Goal: Find specific page/section: Find specific page/section

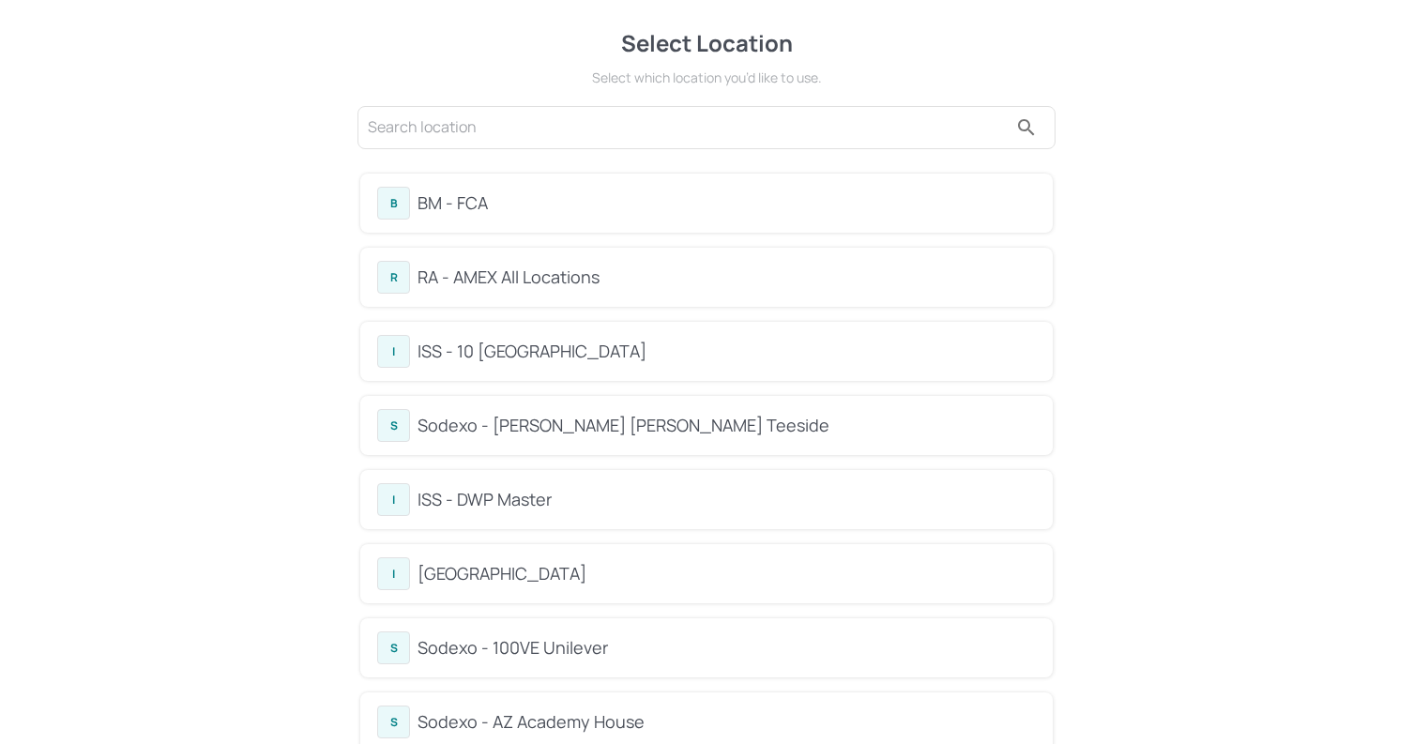
click at [523, 187] on div "B BM - FCA" at bounding box center [706, 203] width 659 height 33
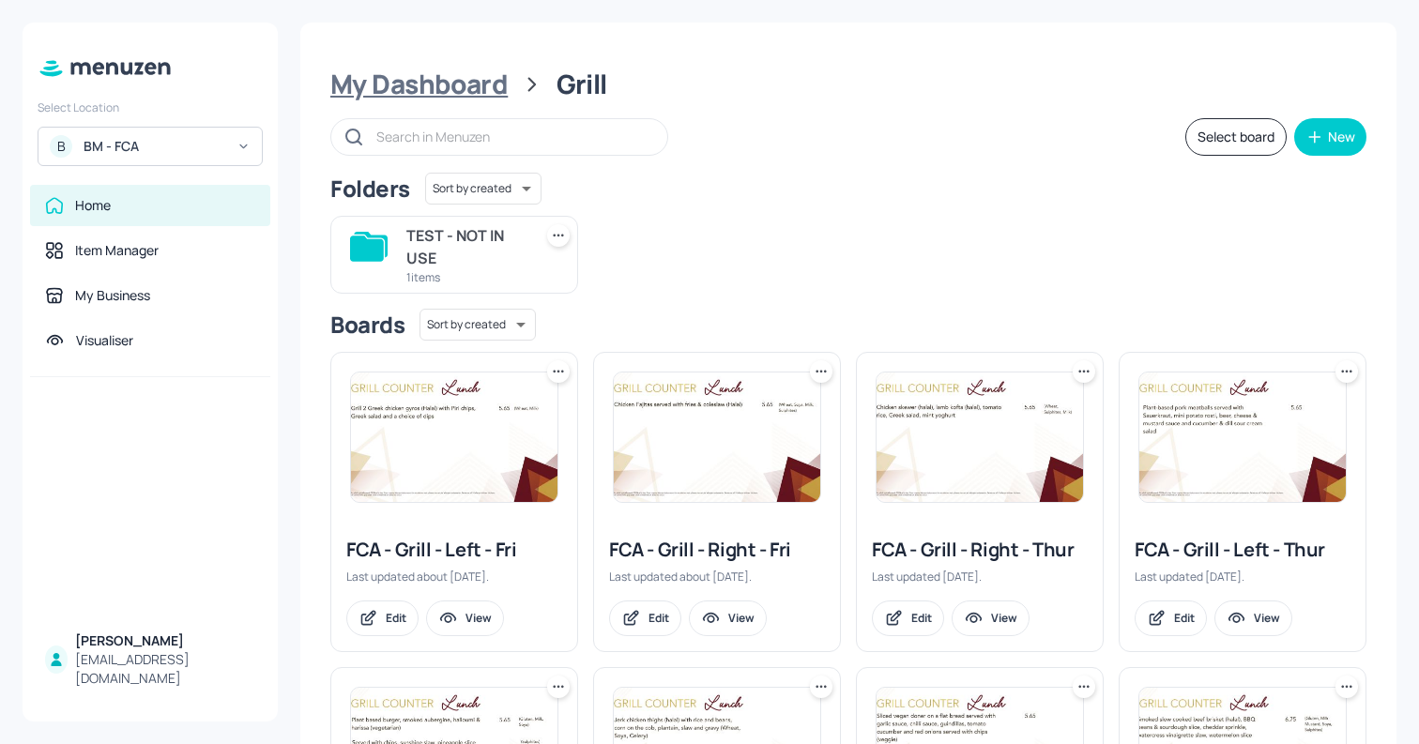
click at [427, 74] on div "My Dashboard" at bounding box center [418, 85] width 177 height 34
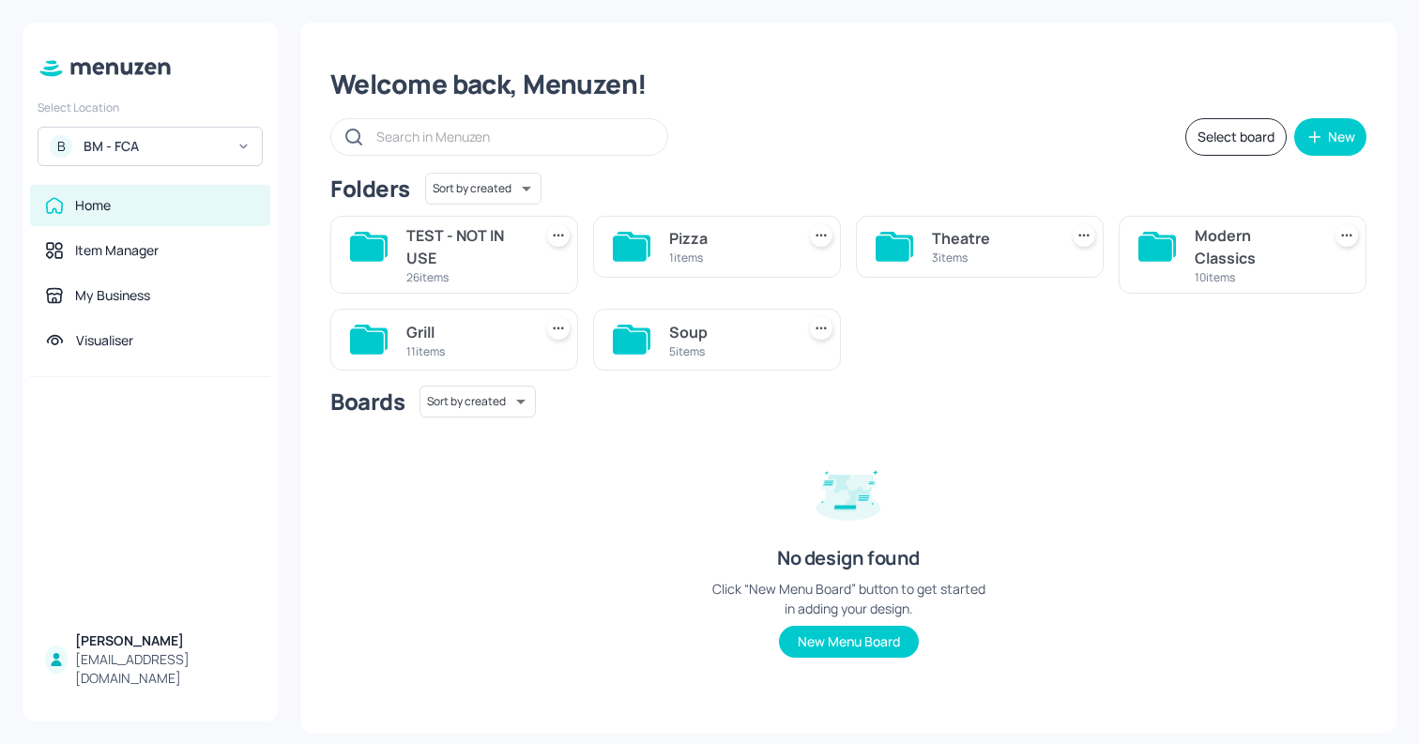
click at [925, 348] on div "TEST - NOT IN USE 26 items Pizza 1 items Theatre 3 items Modern Classics 10 ite…" at bounding box center [840, 286] width 1051 height 170
click at [420, 331] on div "Grill" at bounding box center [465, 332] width 118 height 23
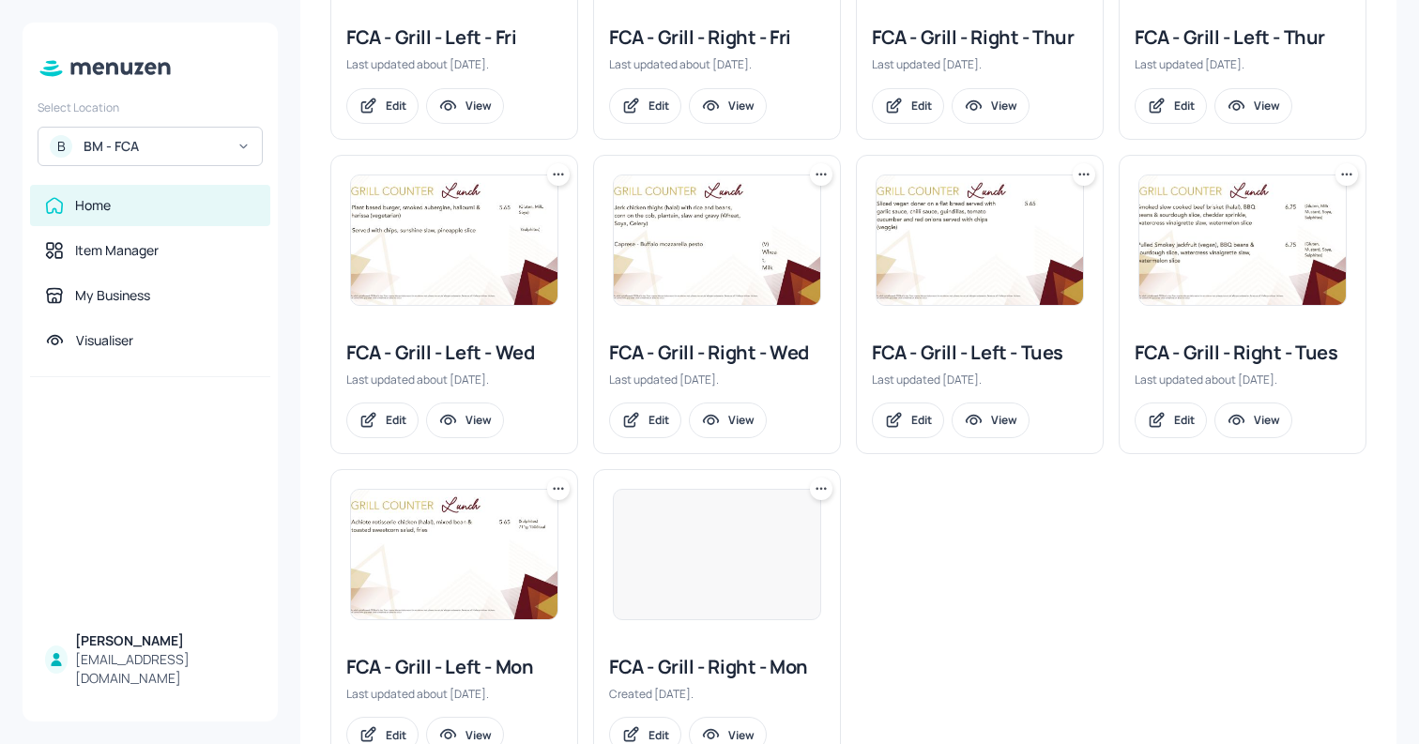
scroll to position [513, 0]
click at [730, 420] on div "View" at bounding box center [741, 419] width 26 height 16
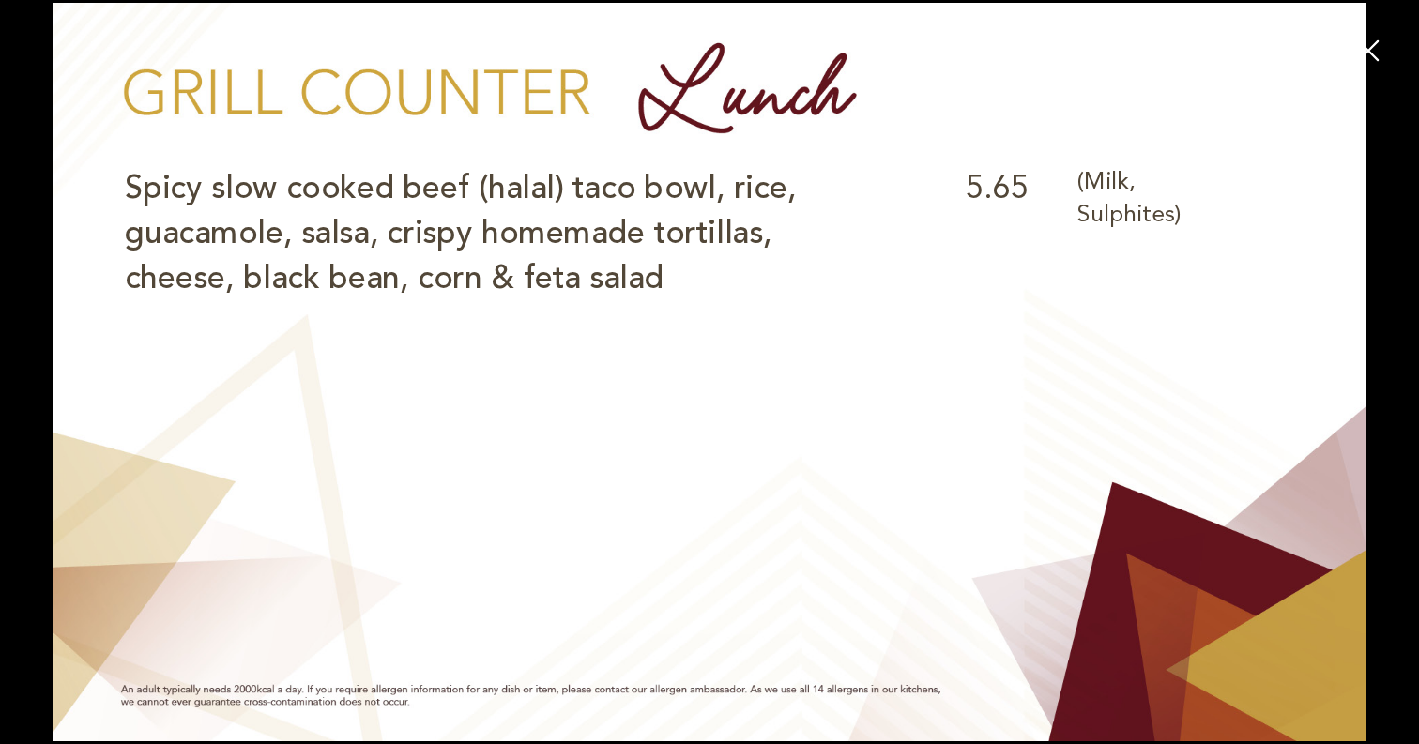
click at [1382, 44] on icon "button" at bounding box center [1368, 51] width 34 height 34
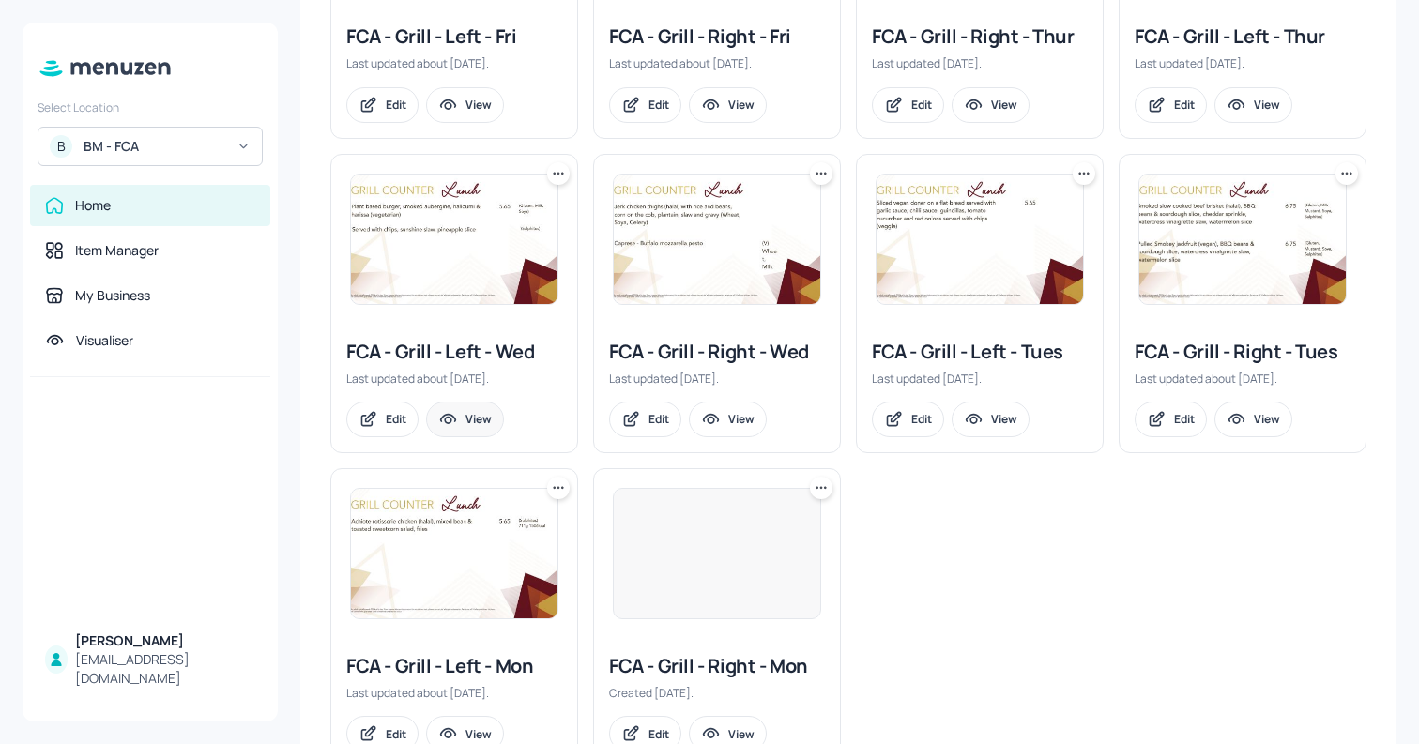
click at [470, 414] on div "View" at bounding box center [479, 419] width 26 height 16
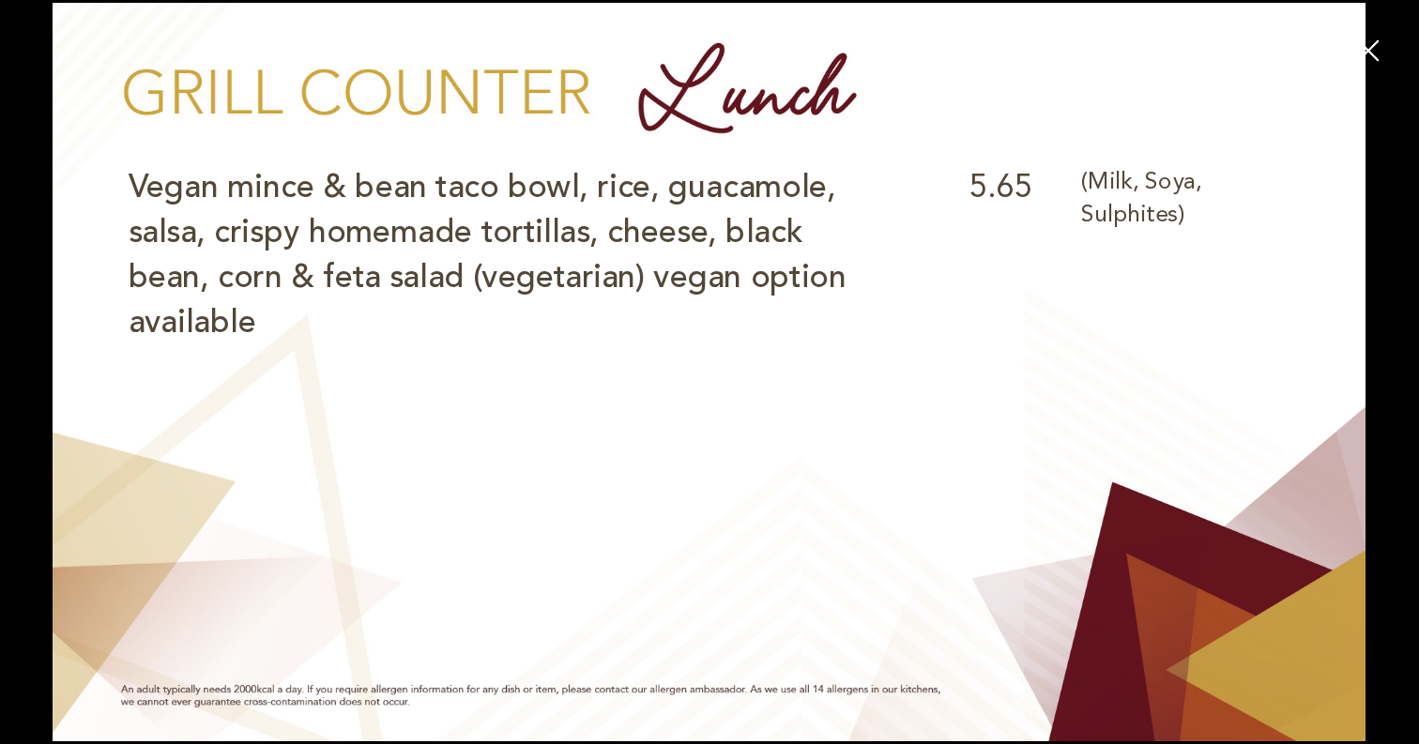
click at [1381, 44] on icon "button" at bounding box center [1368, 51] width 34 height 34
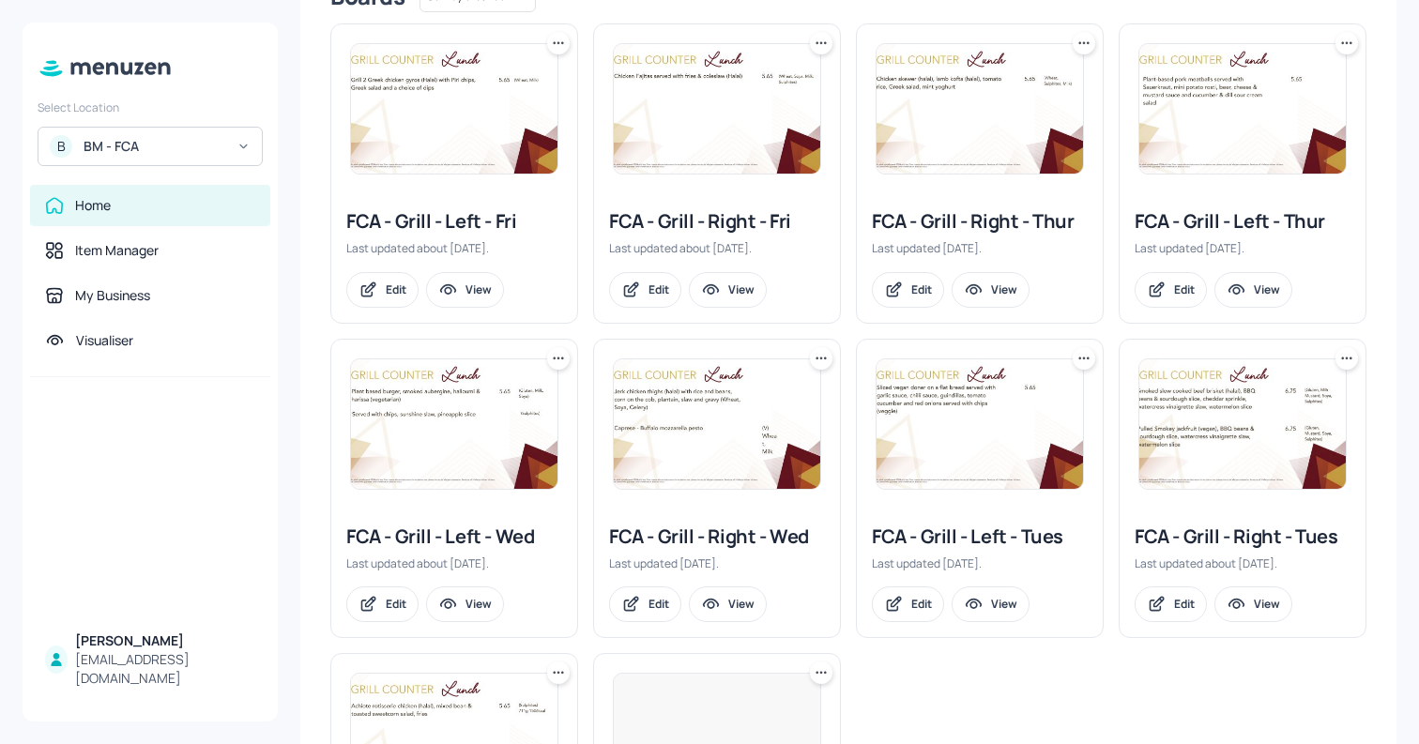
scroll to position [0, 0]
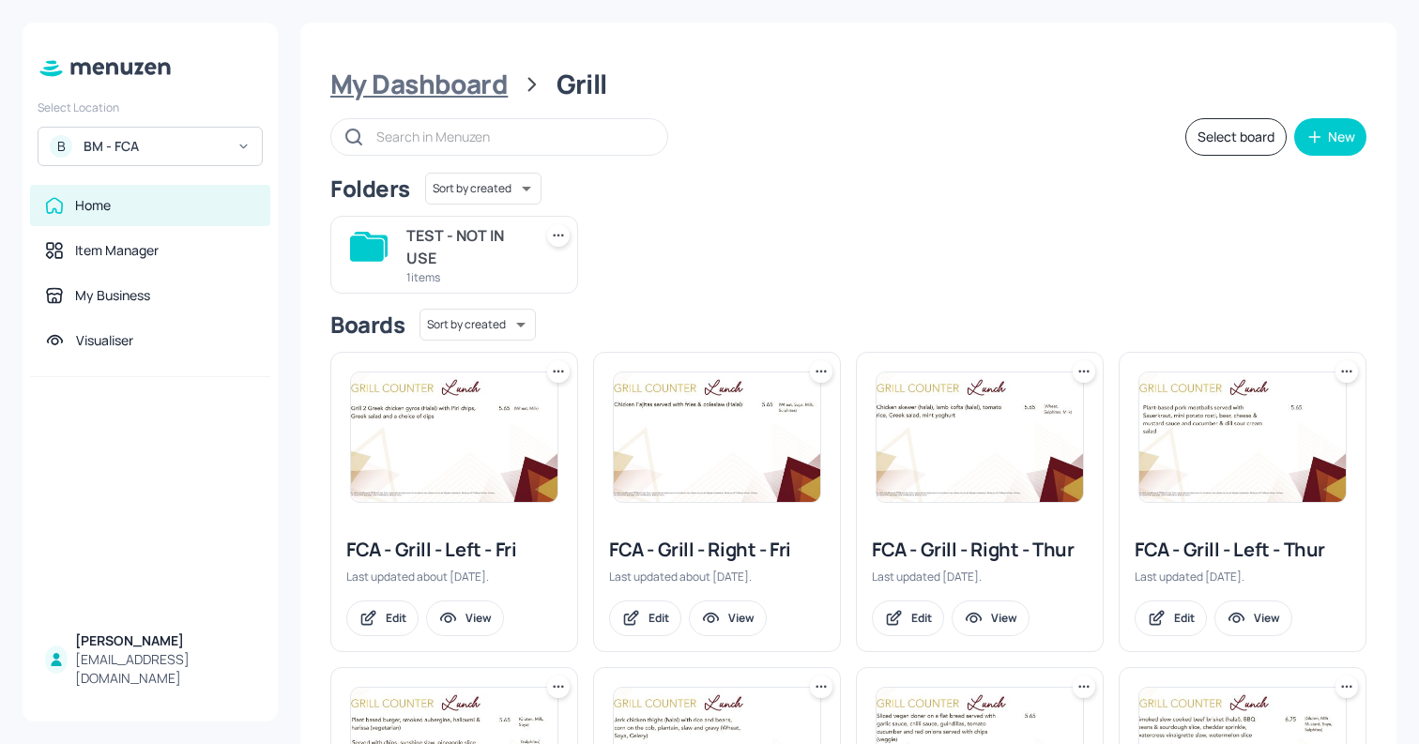
click at [494, 88] on div "My Dashboard" at bounding box center [418, 85] width 177 height 34
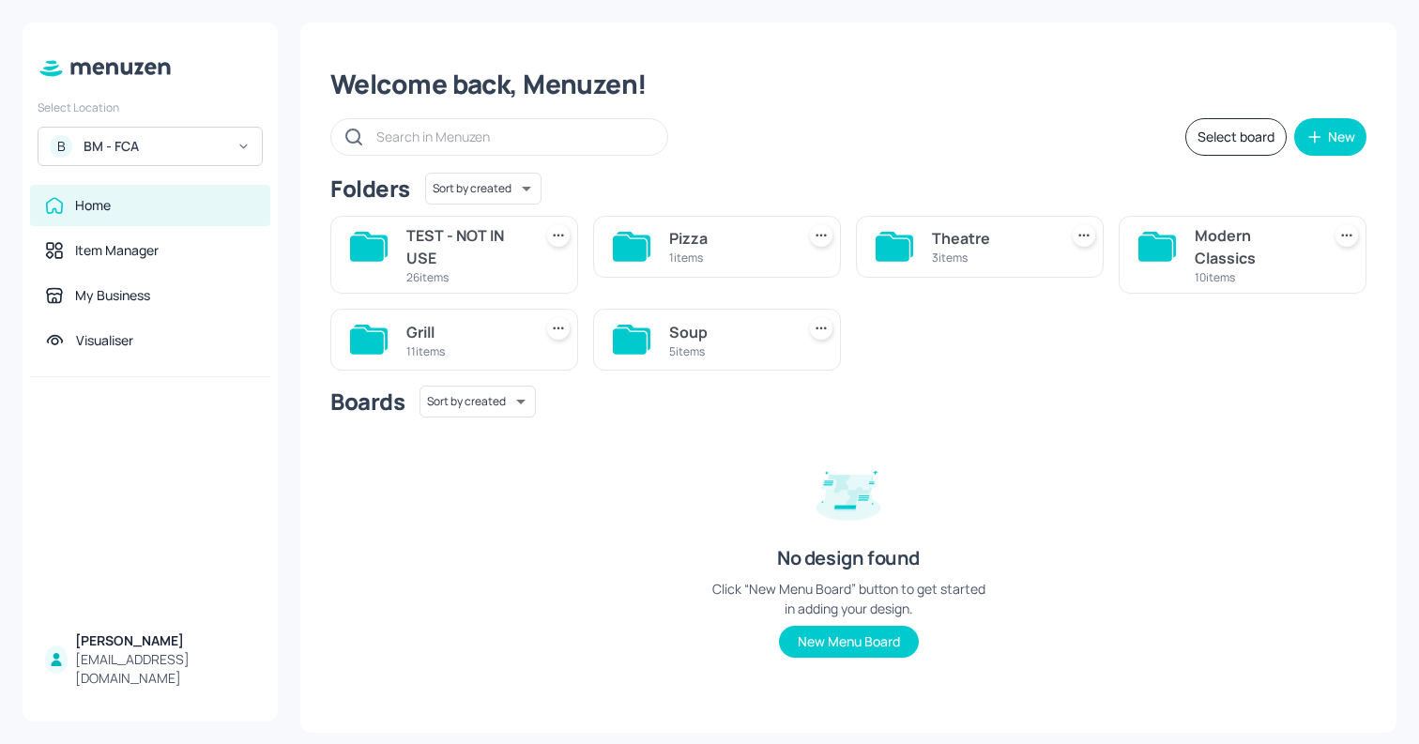
click at [738, 237] on div "Pizza" at bounding box center [728, 238] width 118 height 23
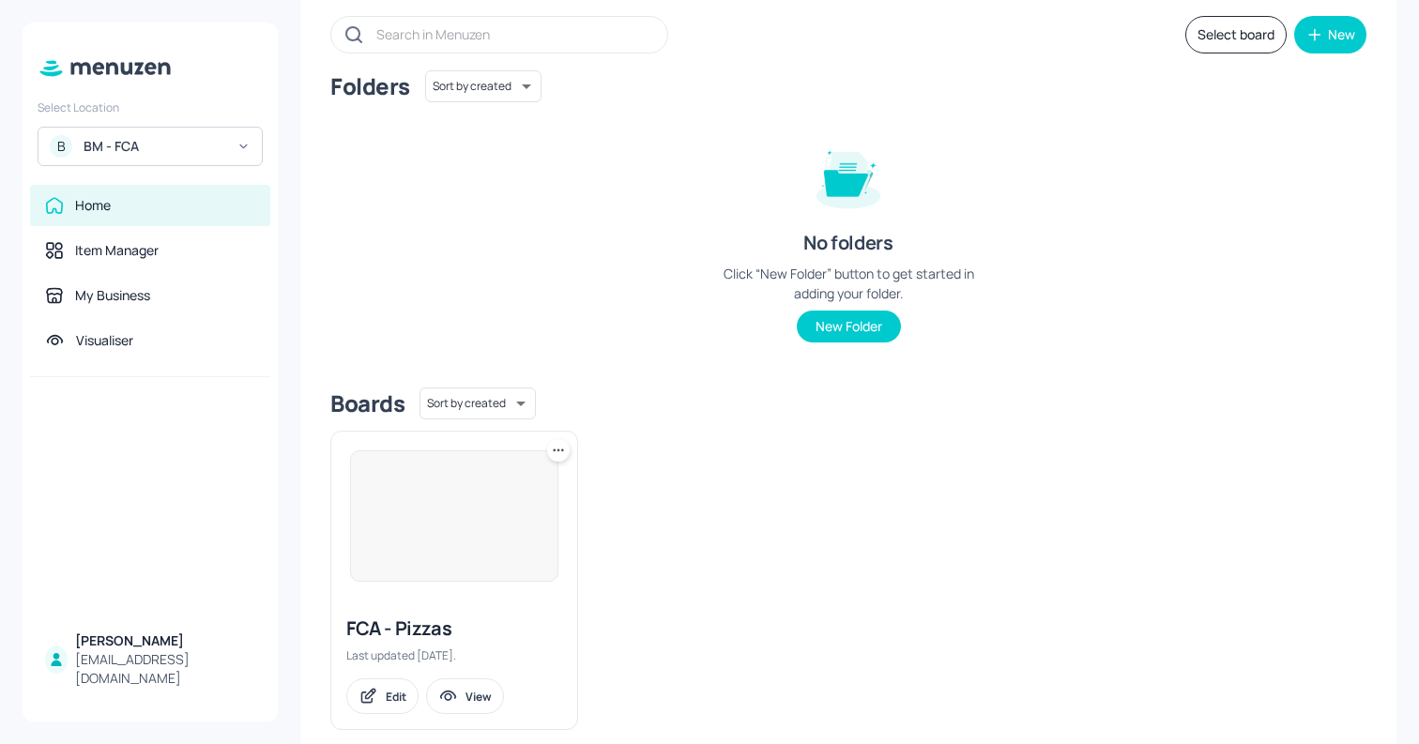
scroll to position [133, 0]
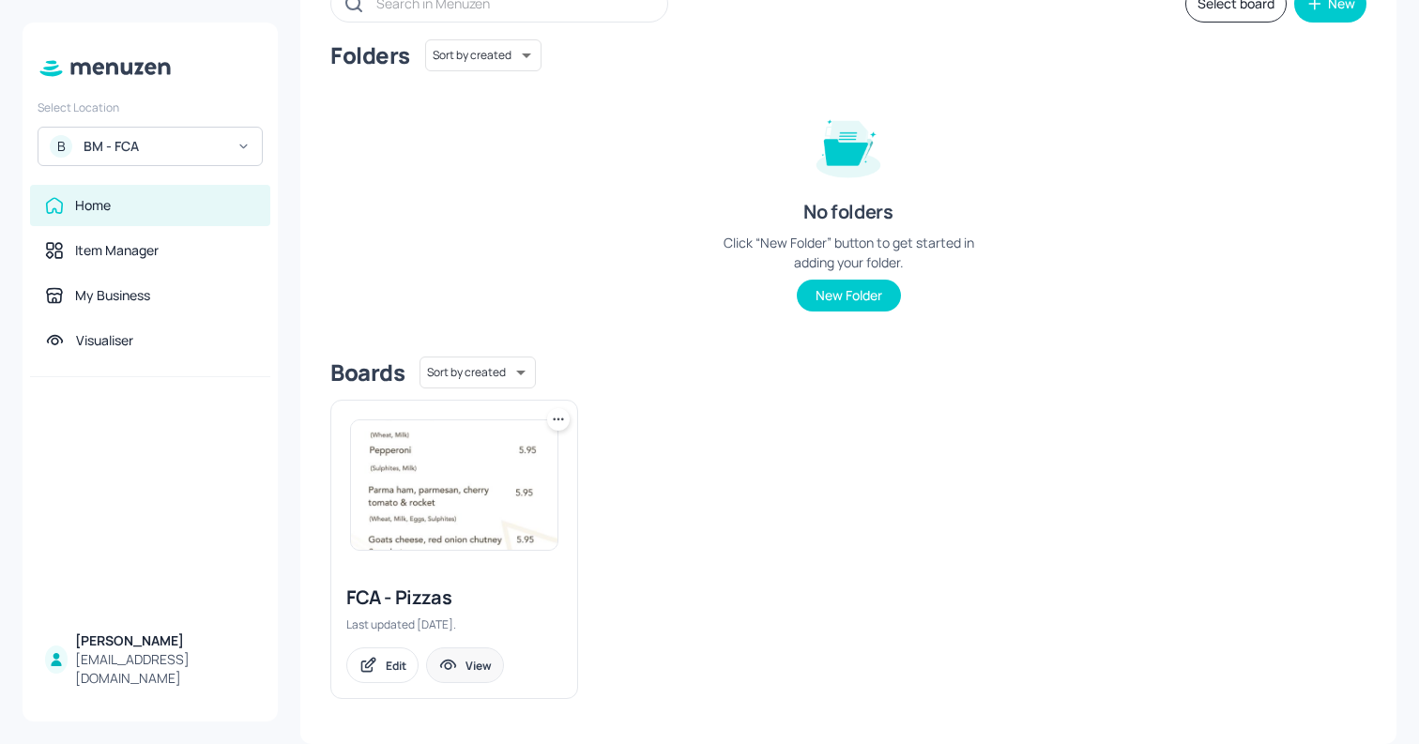
click at [482, 656] on div "View" at bounding box center [465, 666] width 78 height 36
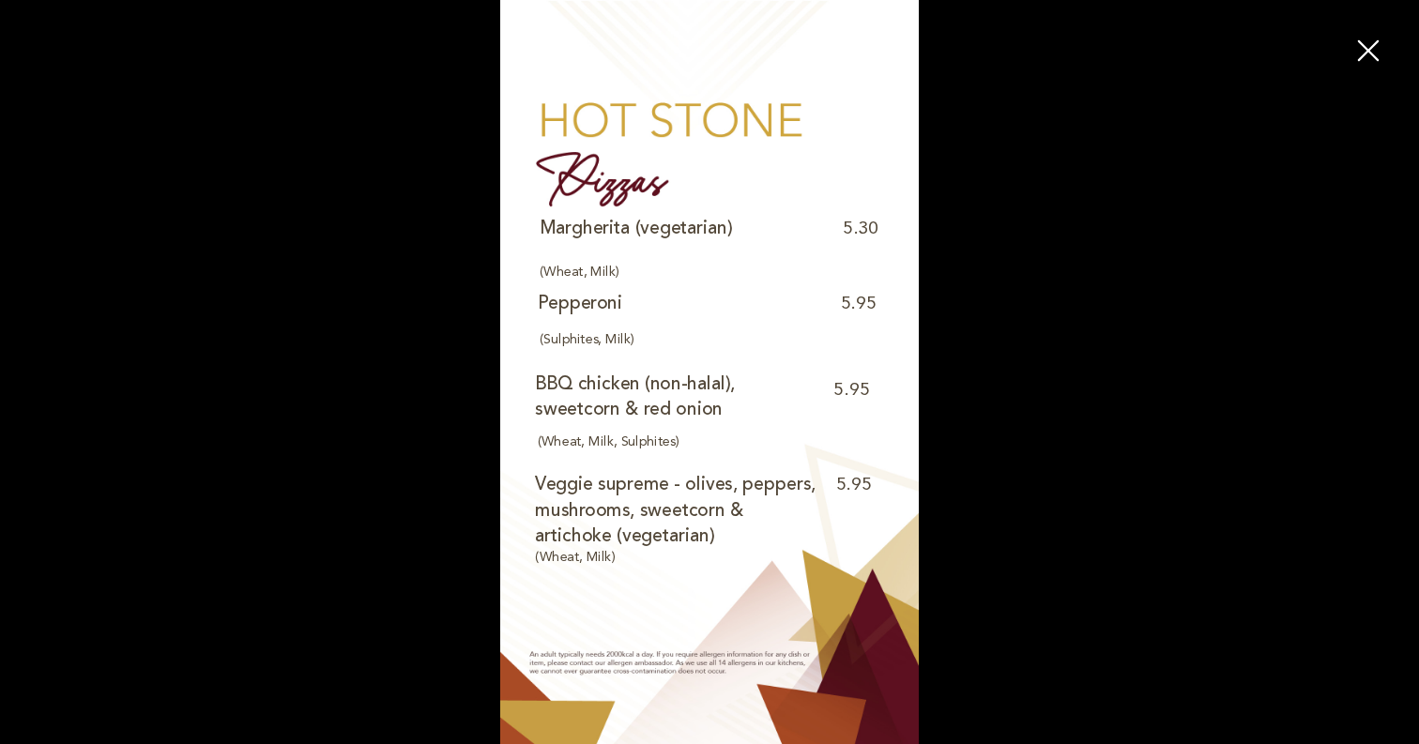
click at [1373, 40] on icon "button" at bounding box center [1368, 51] width 34 height 34
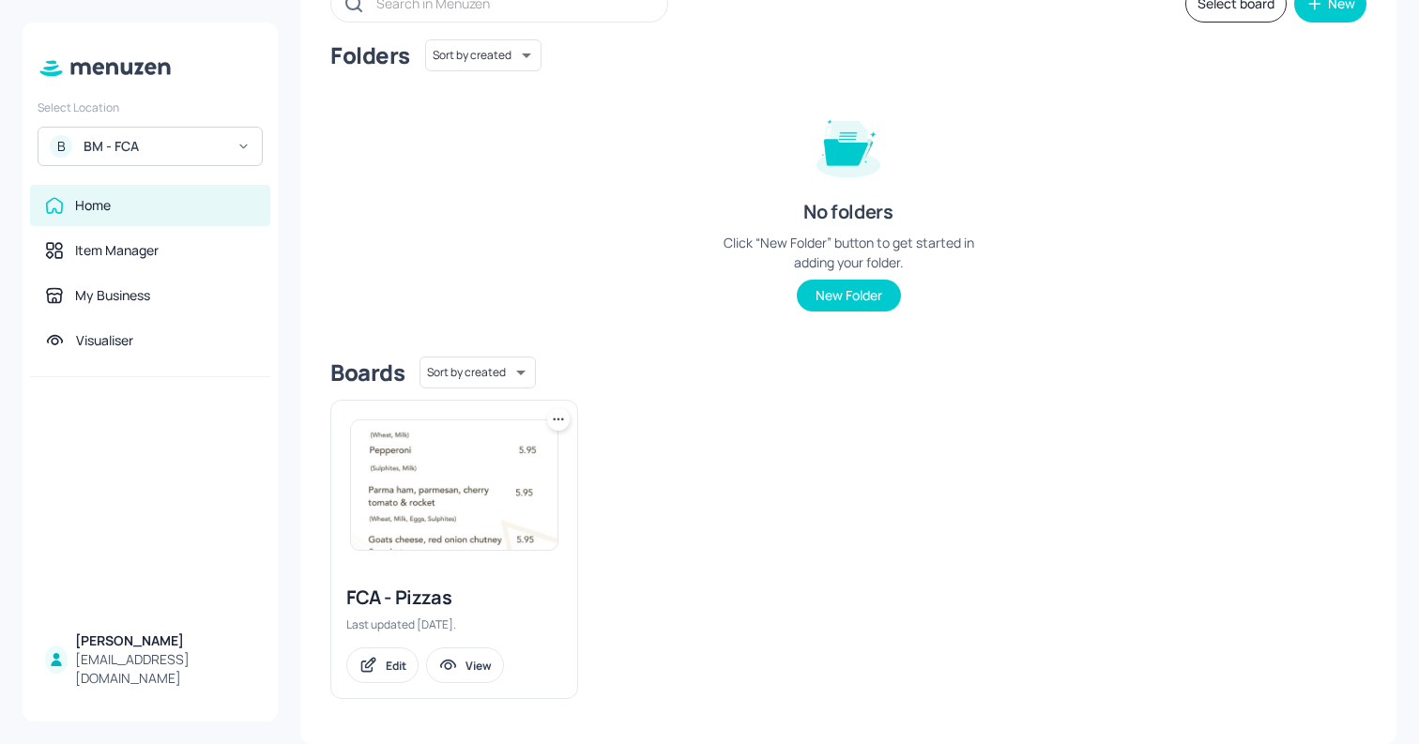
scroll to position [0, 0]
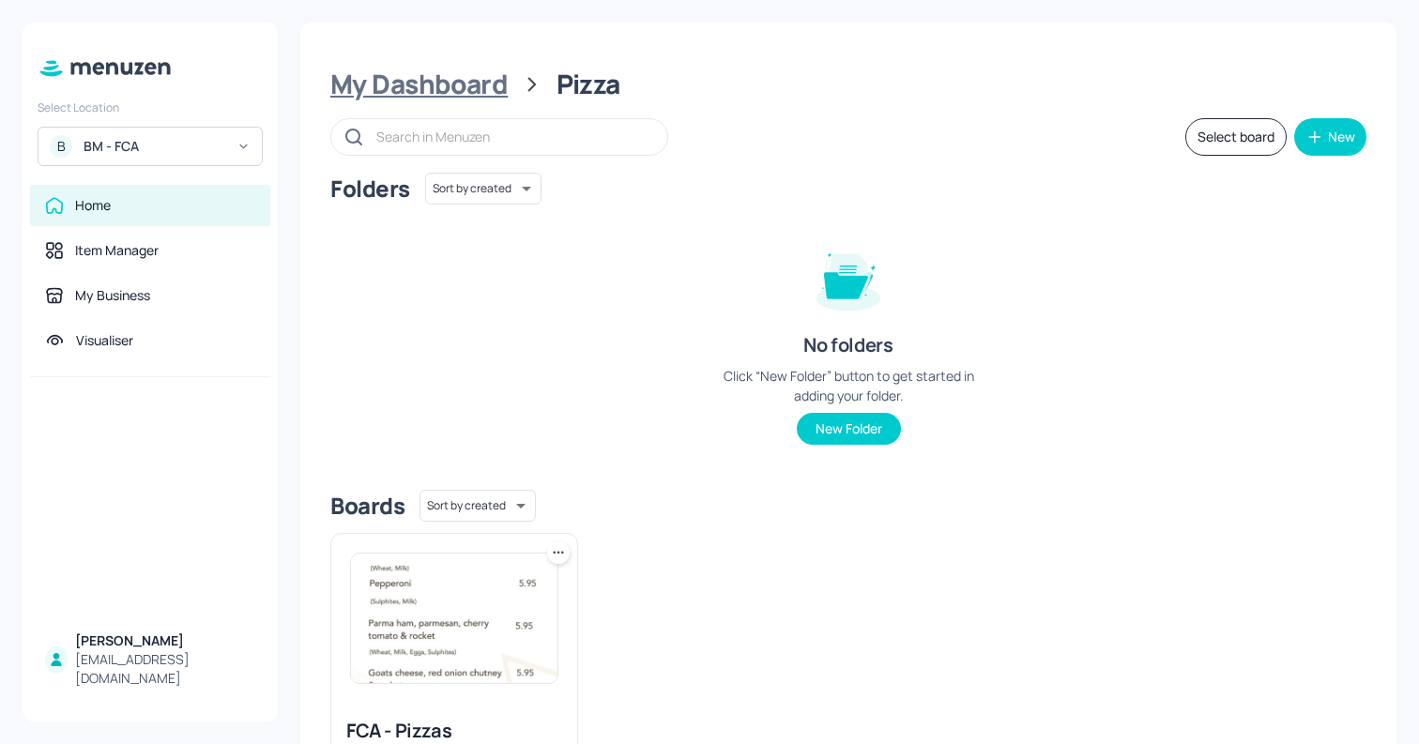
click at [457, 82] on div "My Dashboard" at bounding box center [418, 85] width 177 height 34
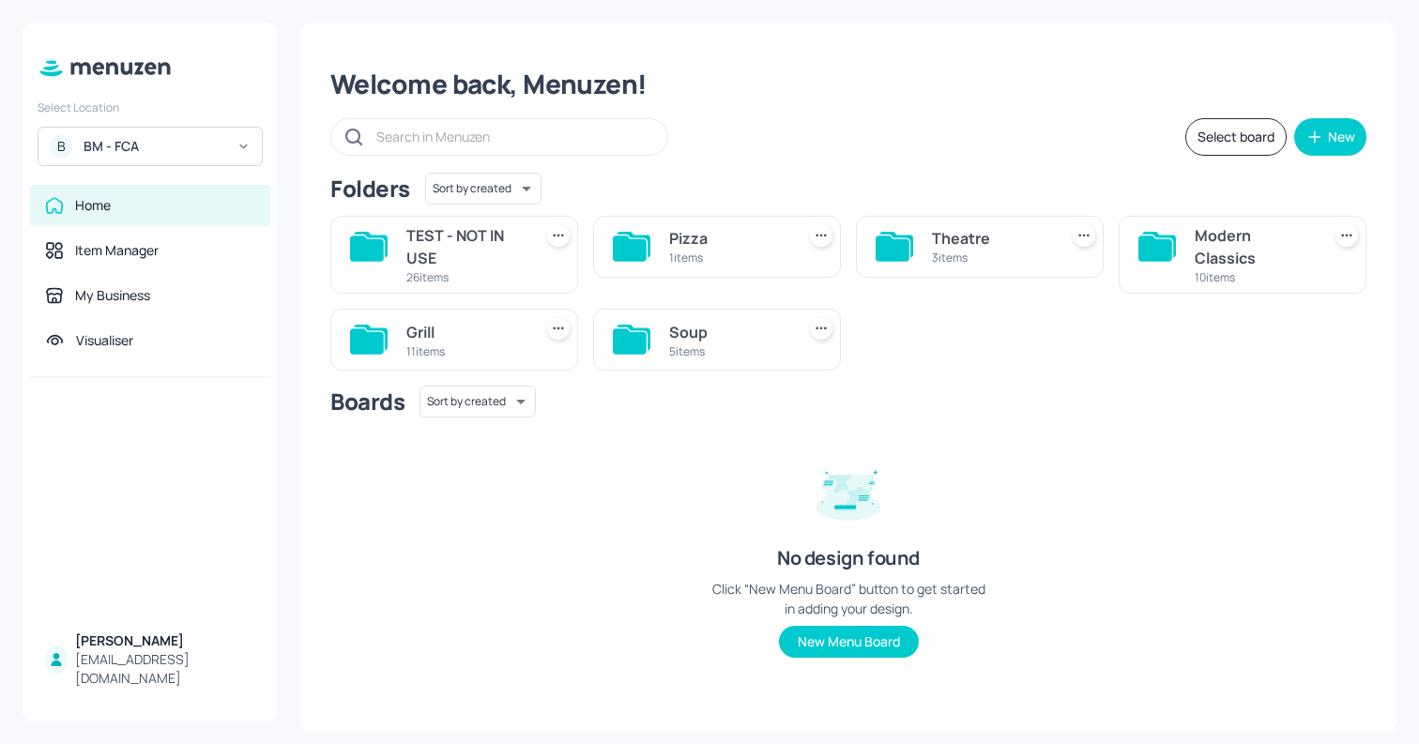
click at [960, 243] on div "Theatre" at bounding box center [991, 238] width 118 height 23
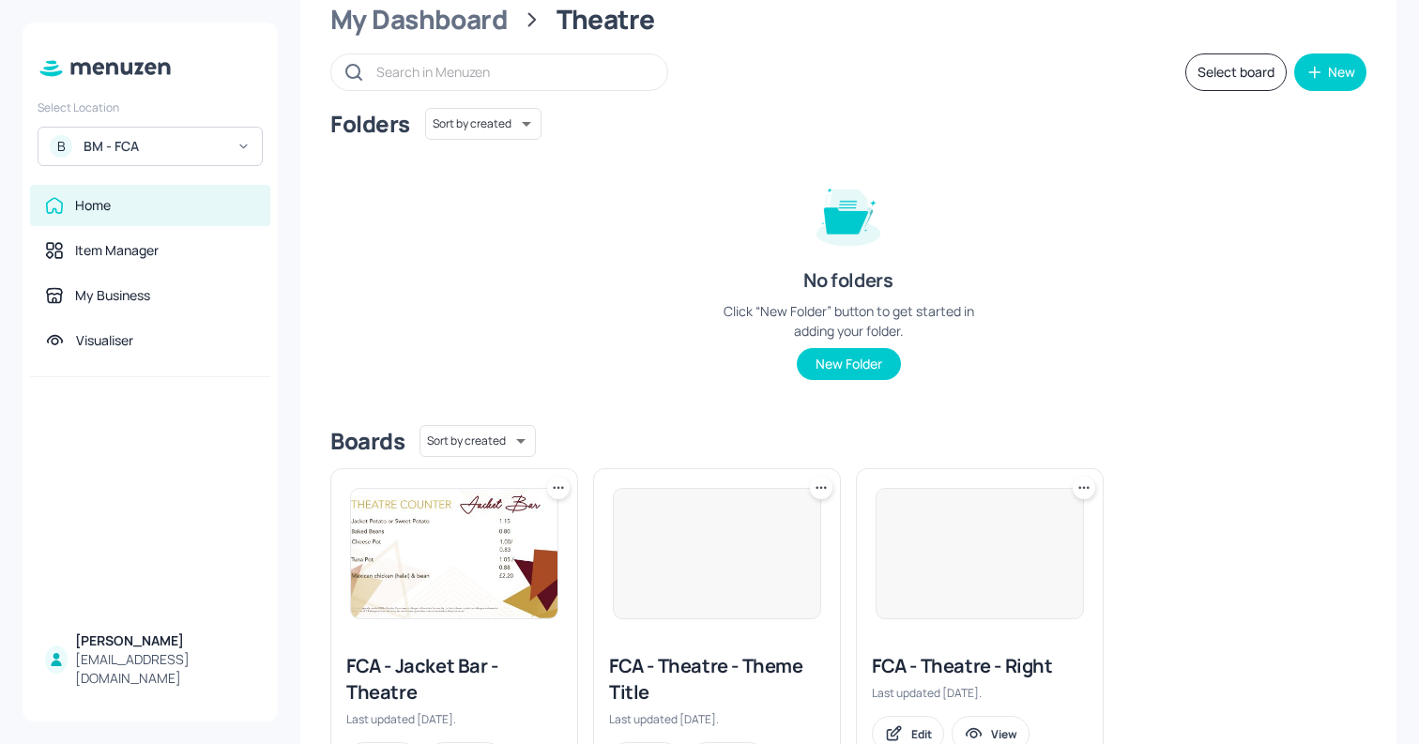
scroll to position [160, 0]
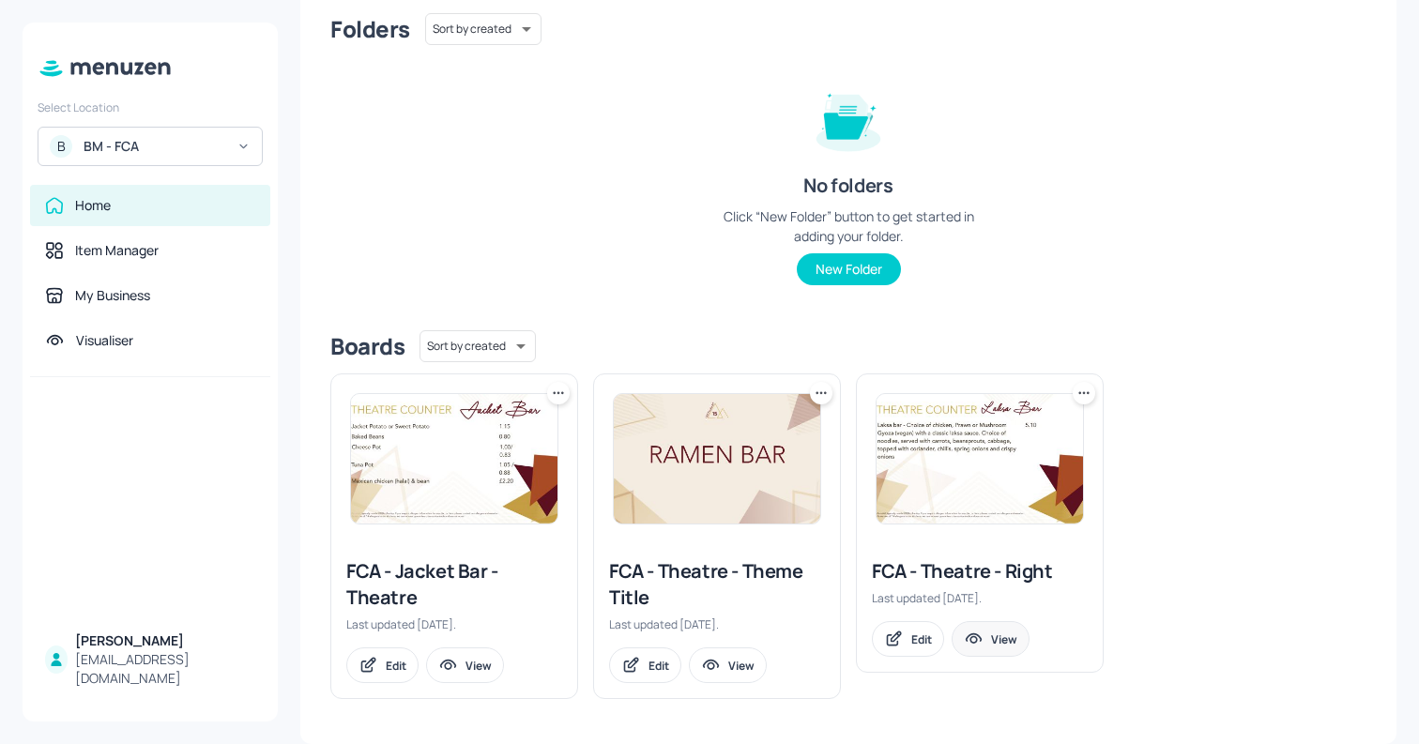
click at [1010, 646] on div "View" at bounding box center [1004, 640] width 26 height 16
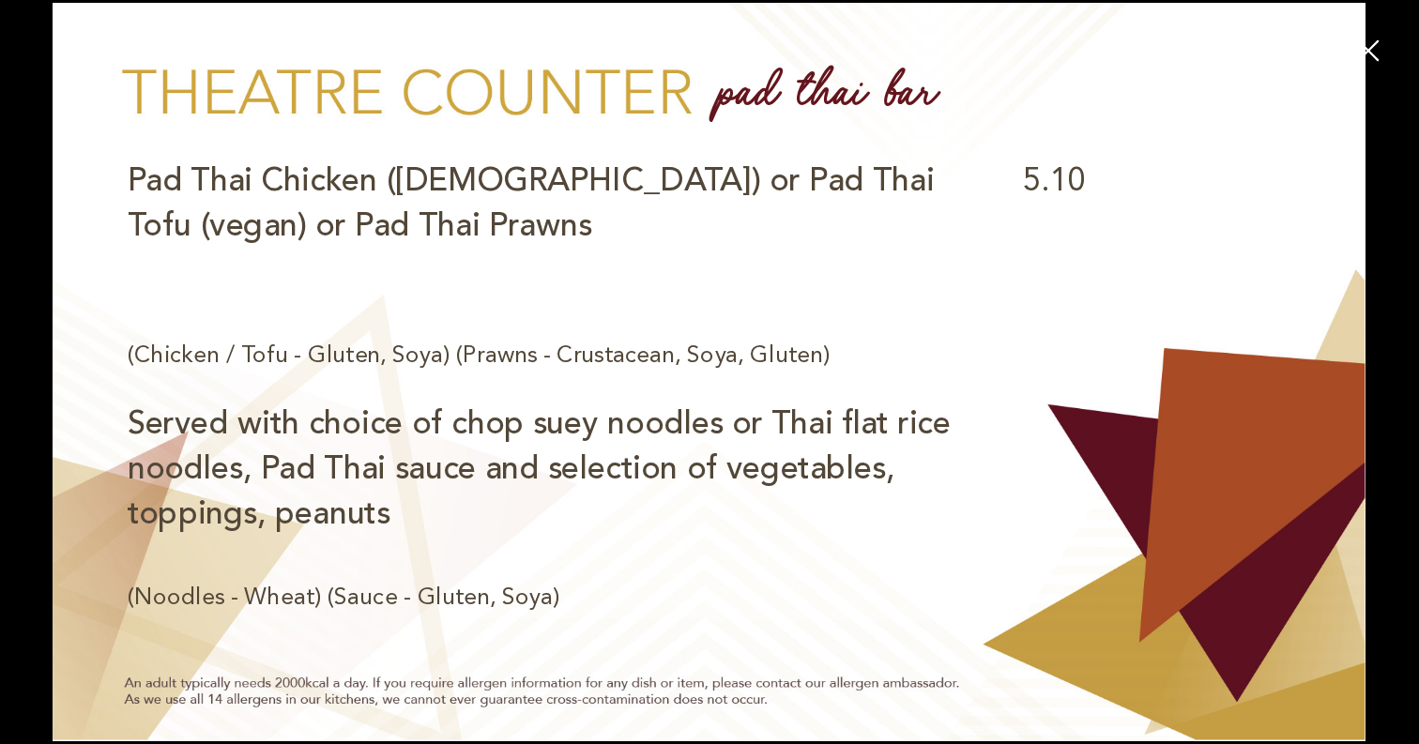
click at [1369, 46] on icon "button" at bounding box center [1368, 51] width 34 height 34
